Goal: Check status: Check status

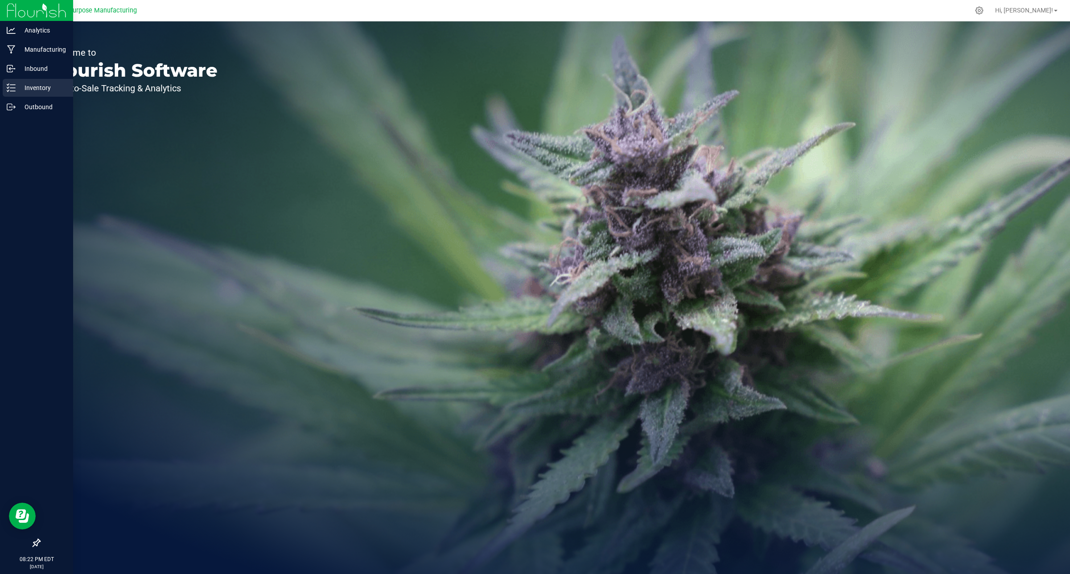
click at [36, 92] on p "Inventory" at bounding box center [42, 87] width 53 height 11
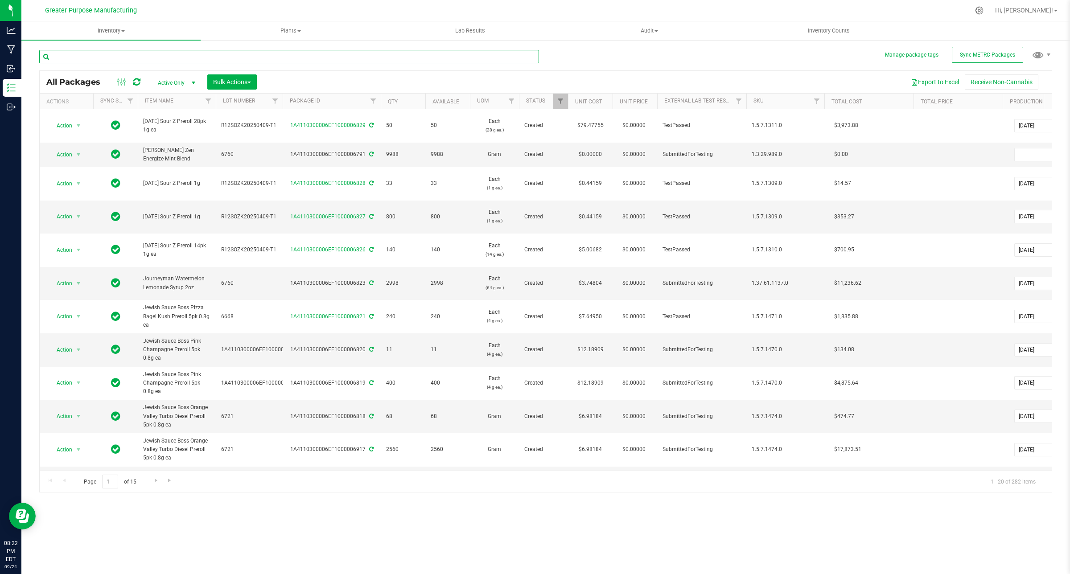
click at [241, 57] on input "text" at bounding box center [289, 56] width 500 height 13
paste input "1A4110300006EF1000002750"
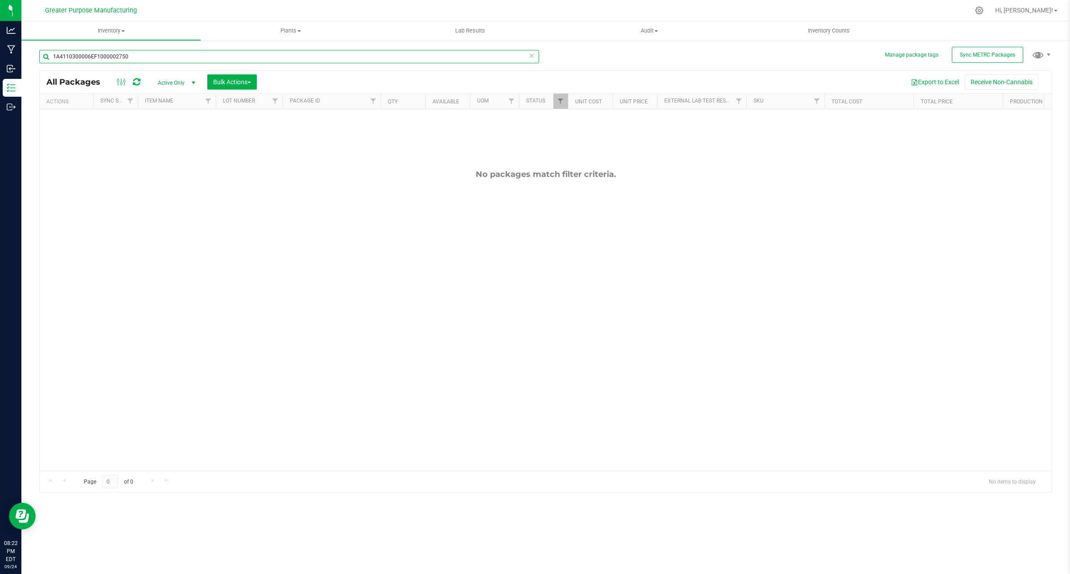
type input "1A4110300006EF1000002750"
click at [197, 81] on span "select" at bounding box center [193, 82] width 7 height 7
click at [165, 136] on li "All" at bounding box center [175, 137] width 48 height 13
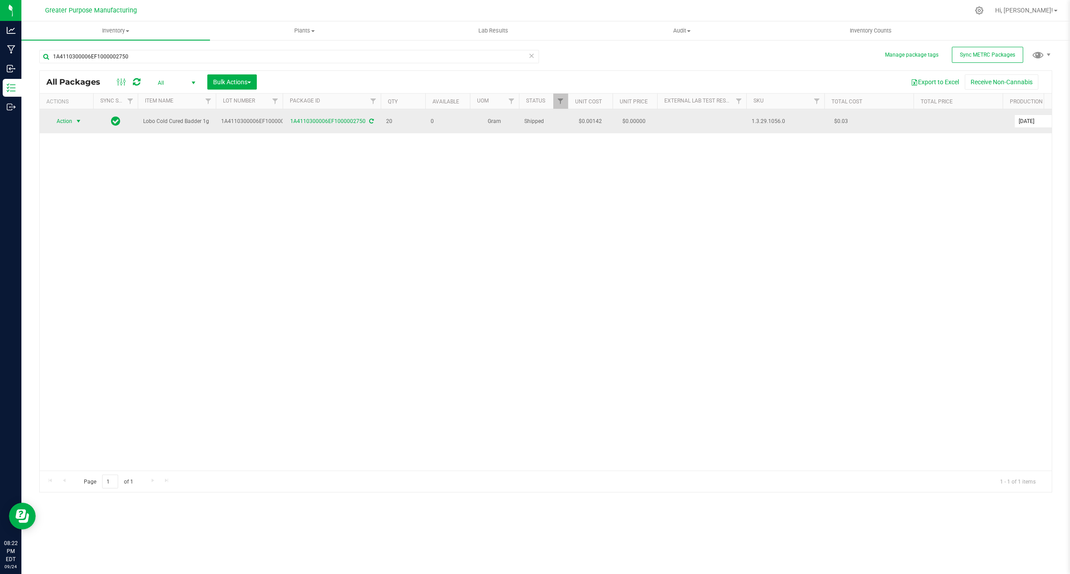
click at [78, 119] on span "select" at bounding box center [78, 121] width 7 height 7
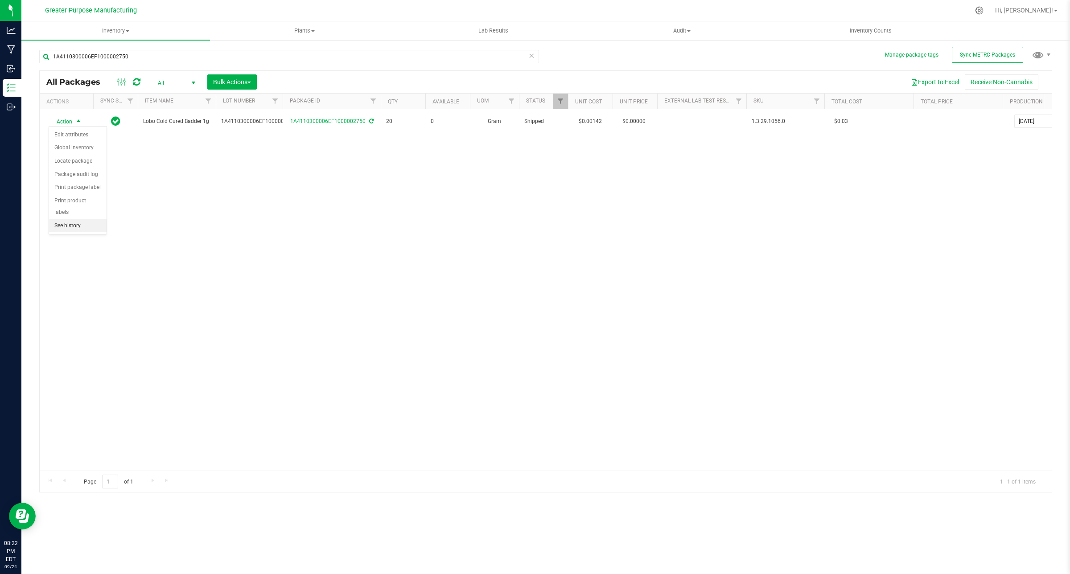
click at [89, 219] on li "See history" at bounding box center [78, 225] width 58 height 13
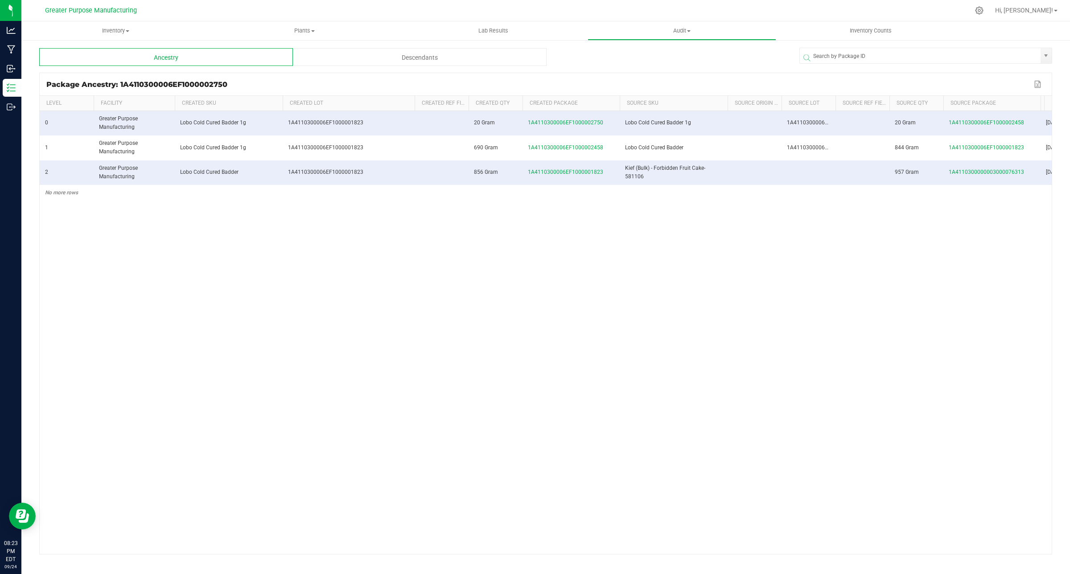
click at [412, 110] on span at bounding box center [413, 169] width 3 height 146
drag, startPoint x: 604, startPoint y: 147, endPoint x: 527, endPoint y: 147, distance: 77.1
click at [527, 147] on td "1A4110300006EF1000002458" at bounding box center [570, 148] width 97 height 25
copy span "1A4110300006EF1000002458"
drag, startPoint x: 602, startPoint y: 173, endPoint x: 518, endPoint y: 174, distance: 83.8
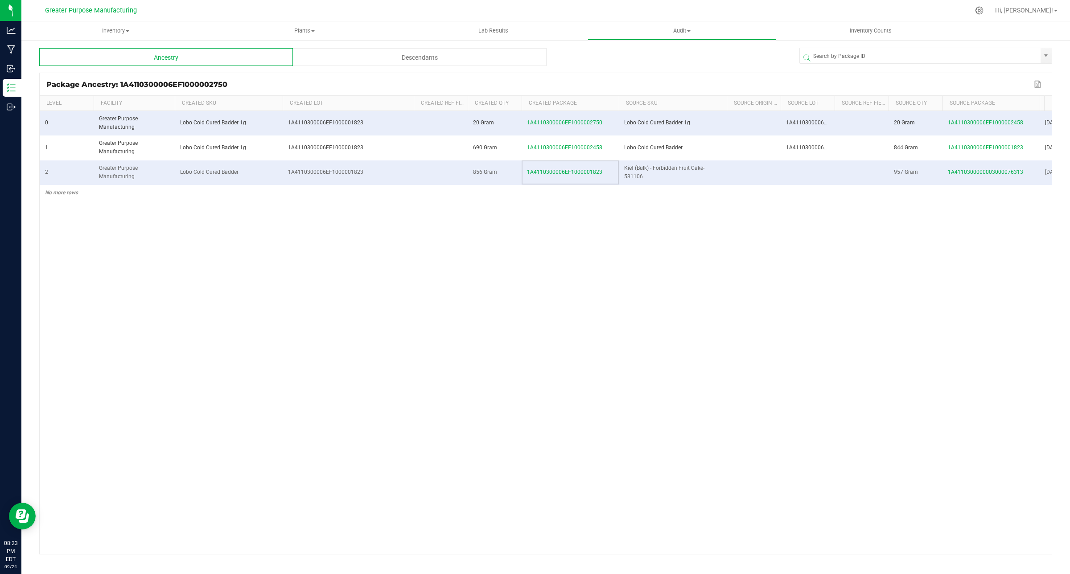
click at [518, 174] on tr "2 Greater Purpose Manufacturing Lobo Cold Cured Badder 1A4110300006EF1000001823…" at bounding box center [580, 172] width 1081 height 25
copy tr "1A4110300006EF1000001823"
click at [737, 257] on div "0 Greater Purpose Manufacturing Lobo Cold Cured Badder 1g 1A4110300006EF1000001…" at bounding box center [546, 289] width 1012 height 357
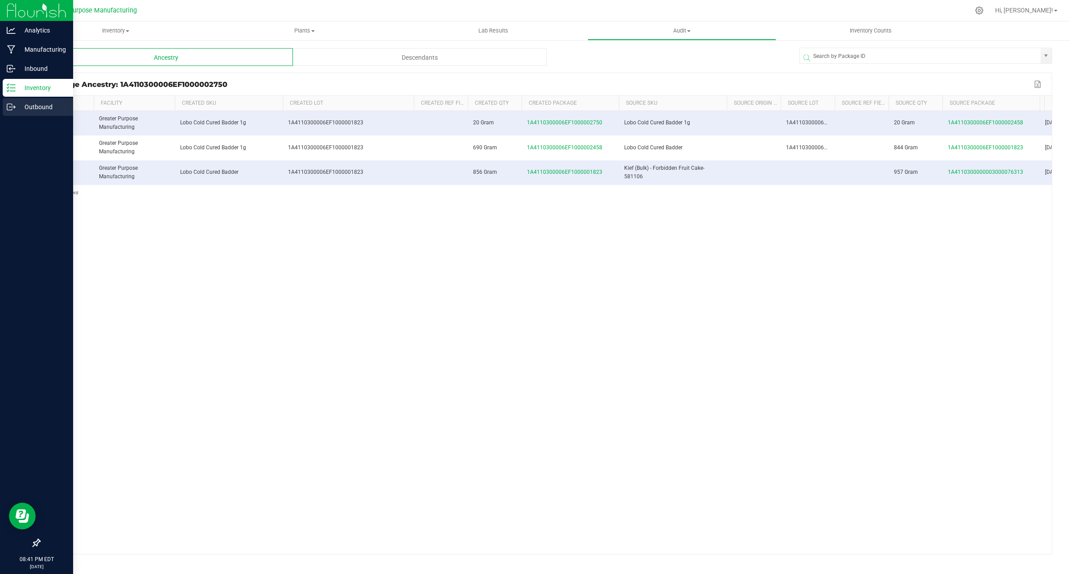
click at [46, 102] on p "Outbound" at bounding box center [42, 107] width 53 height 11
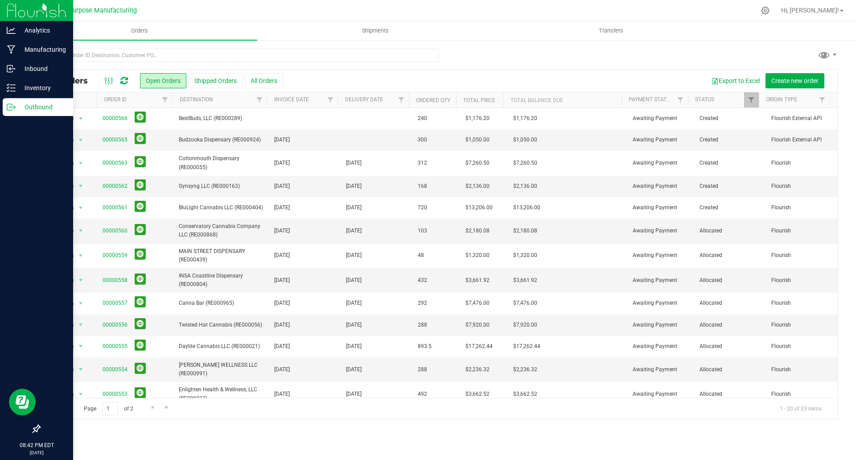
click at [123, 82] on icon at bounding box center [124, 80] width 8 height 9
